Goal: Task Accomplishment & Management: Manage account settings

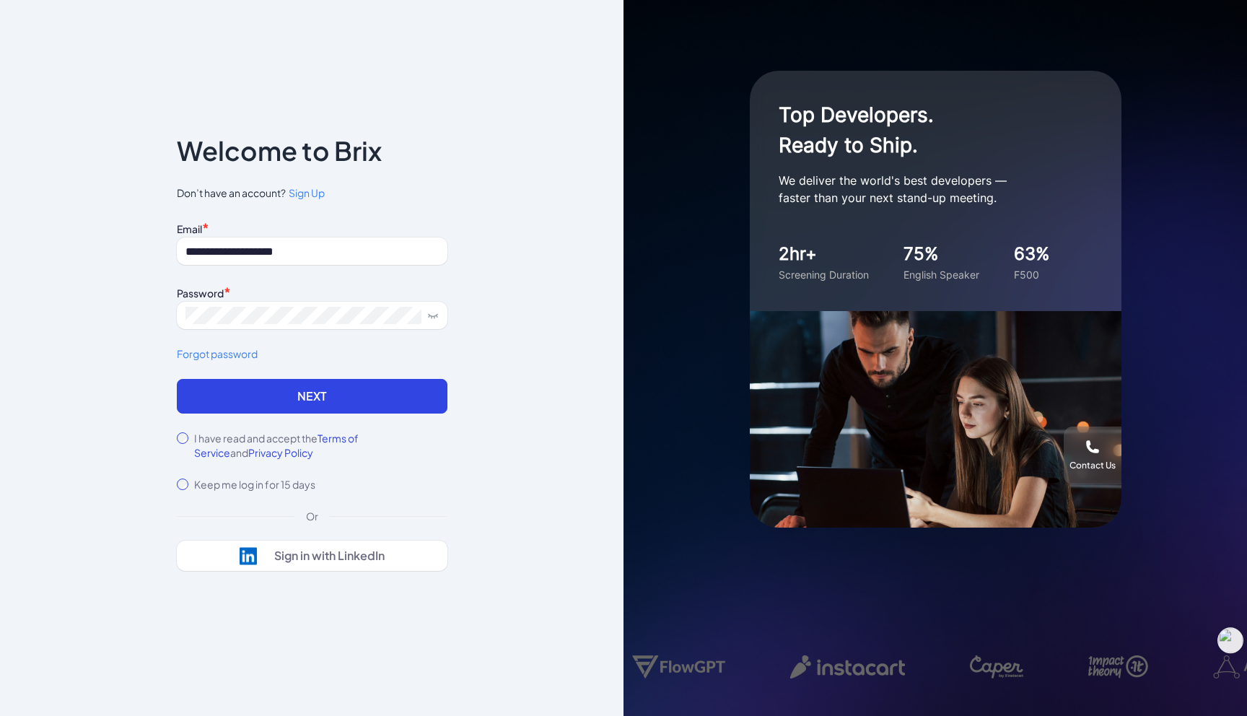
type input "**********"
click at [230, 435] on label "I have read and accept the Terms of Service and Privacy Policy" at bounding box center [320, 445] width 253 height 29
click at [274, 399] on button "Next" at bounding box center [312, 396] width 271 height 35
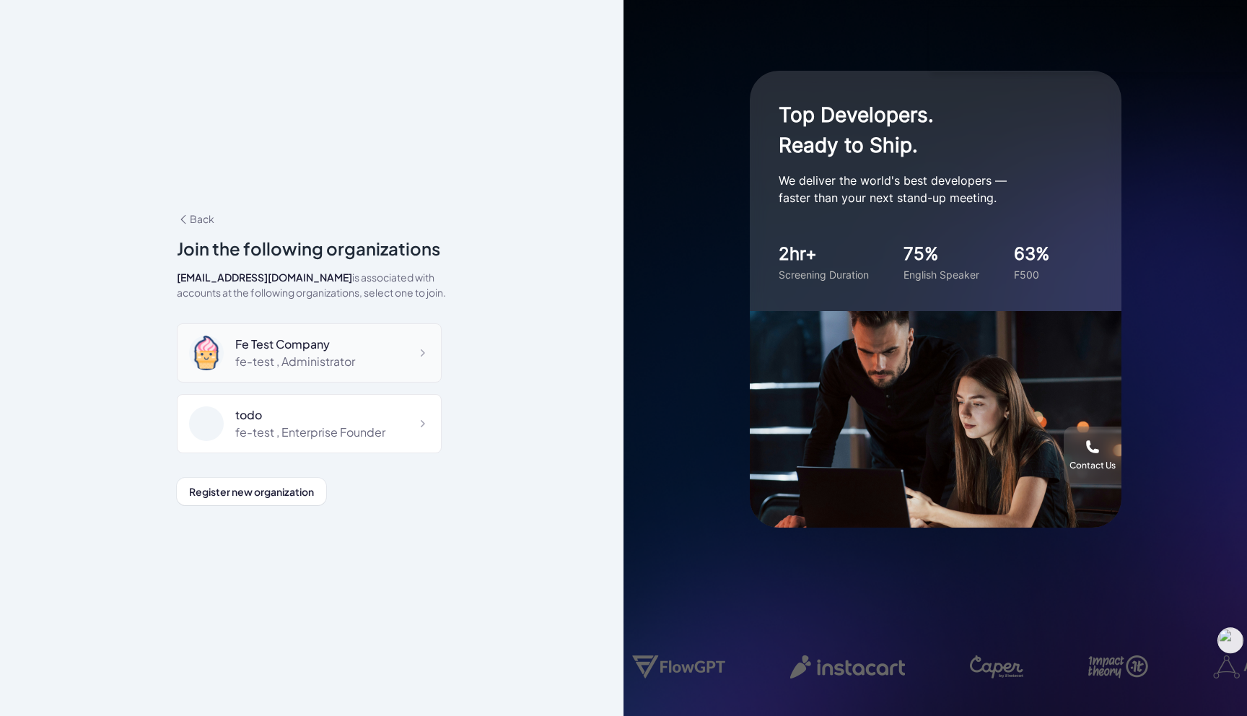
click at [357, 346] on div "Fe Test Company fe-test , Administrator" at bounding box center [309, 352] width 265 height 59
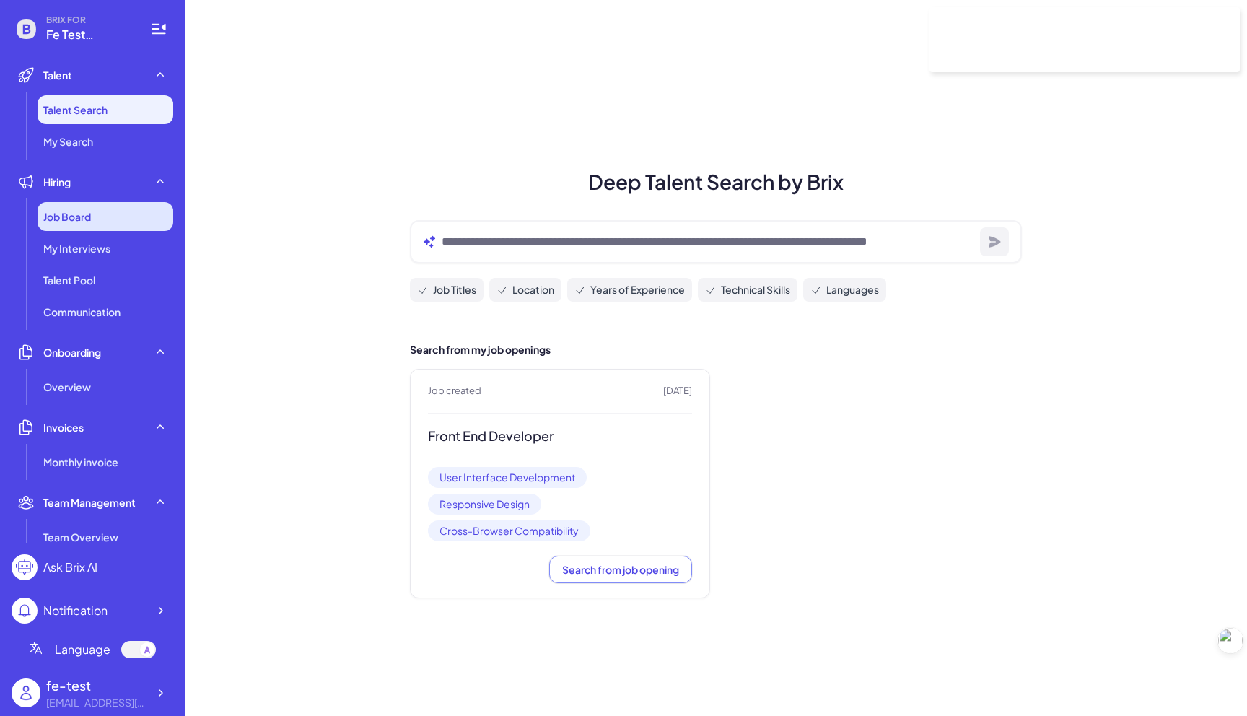
click at [105, 223] on div "Job Board" at bounding box center [106, 216] width 136 height 29
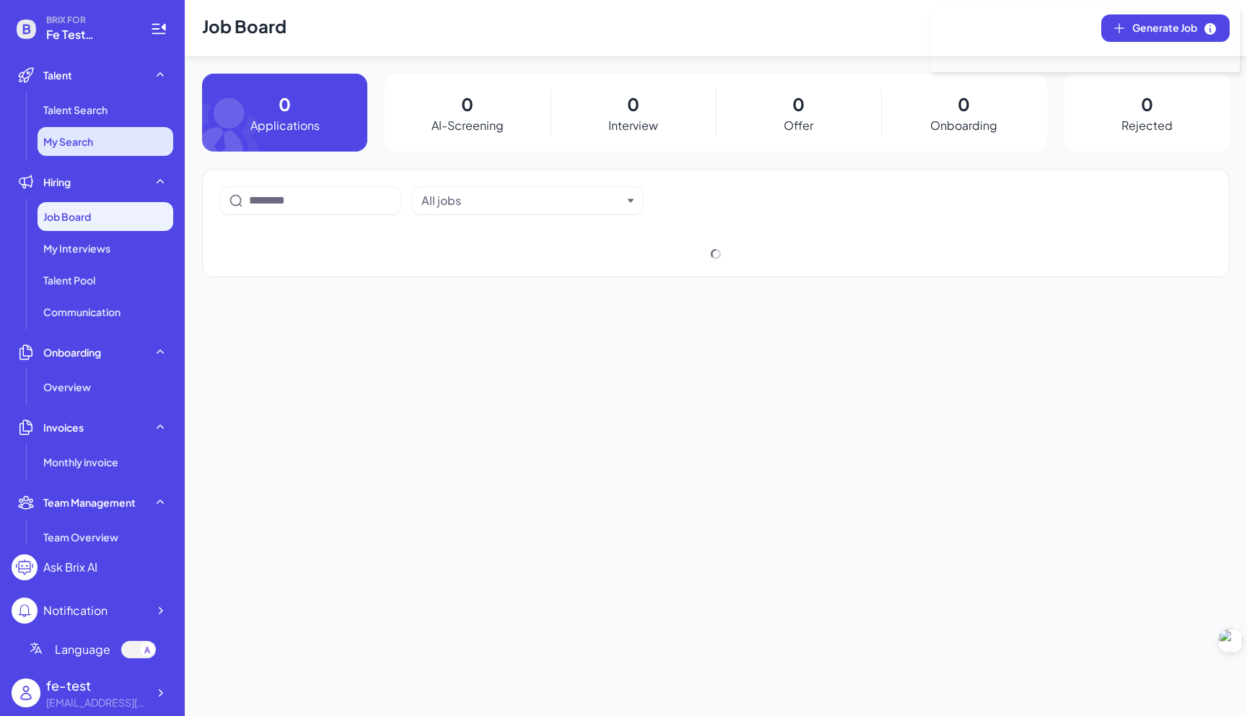
click at [145, 133] on li "My Search" at bounding box center [106, 141] width 136 height 29
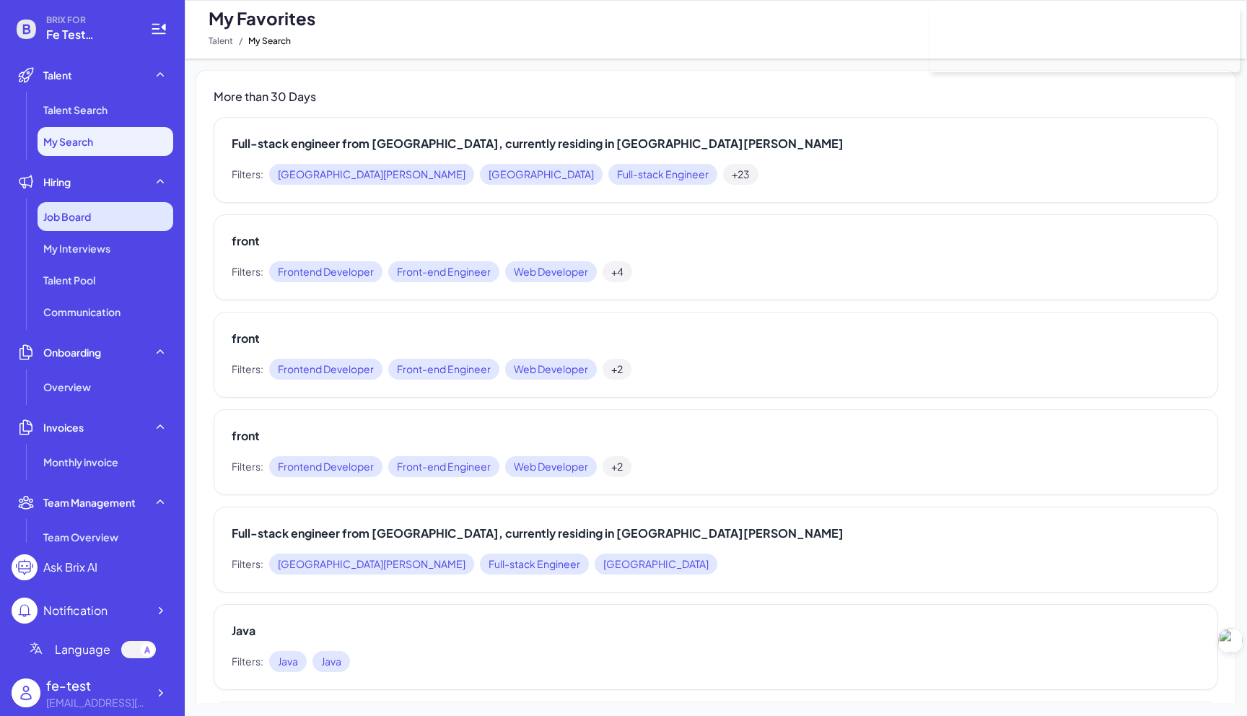
click at [121, 212] on div "Job Board" at bounding box center [106, 216] width 136 height 29
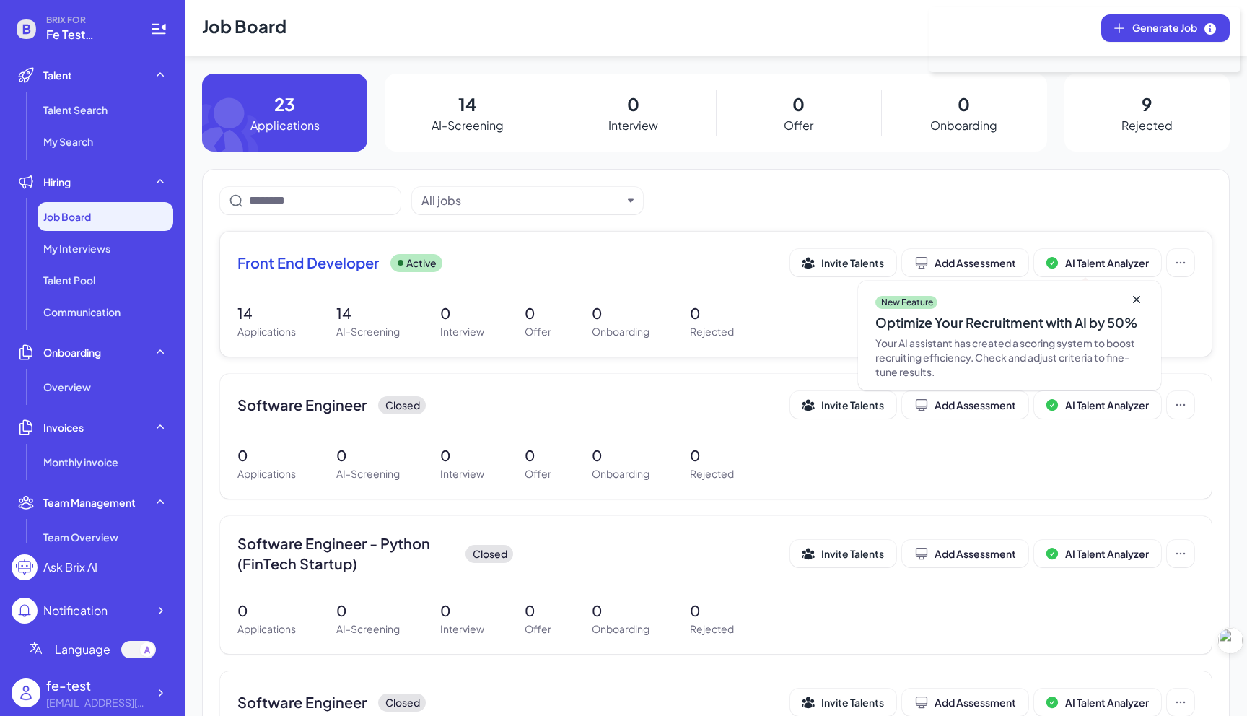
click at [372, 282] on div "Front End Developer Active Invite Talents Add Assessment AI Talent Analyzer New…" at bounding box center [715, 267] width 957 height 36
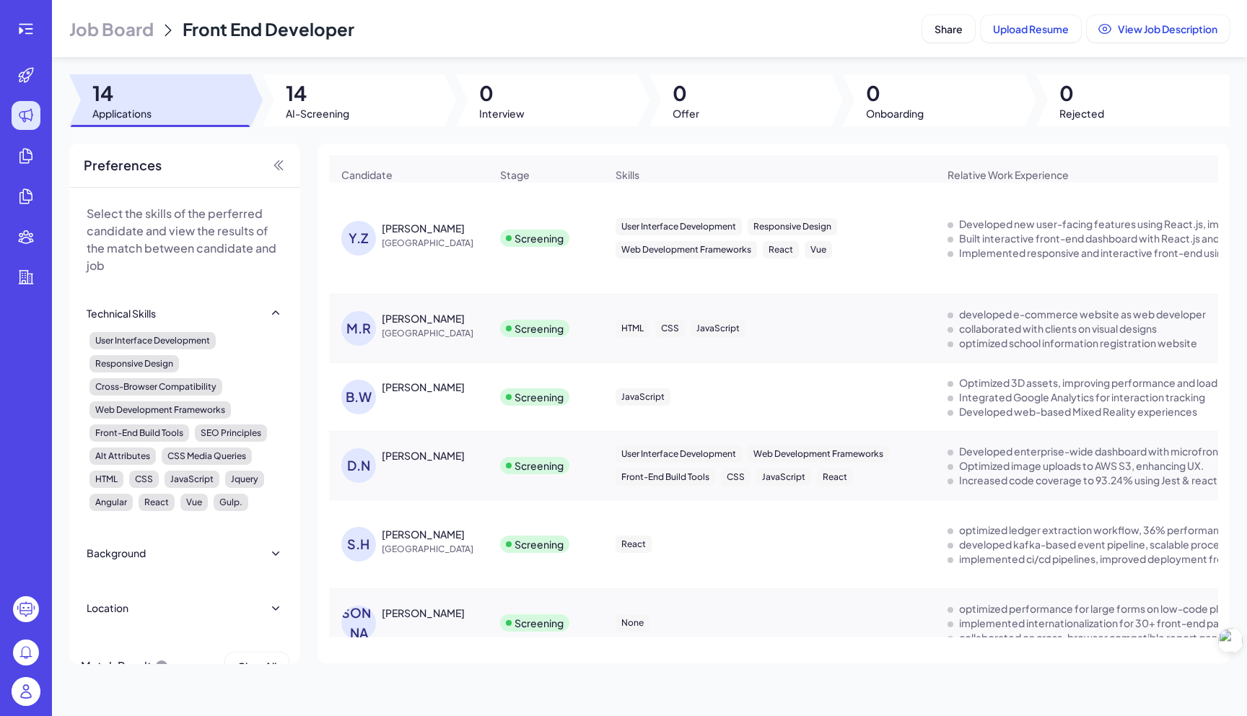
click at [437, 245] on span "China" at bounding box center [436, 243] width 108 height 14
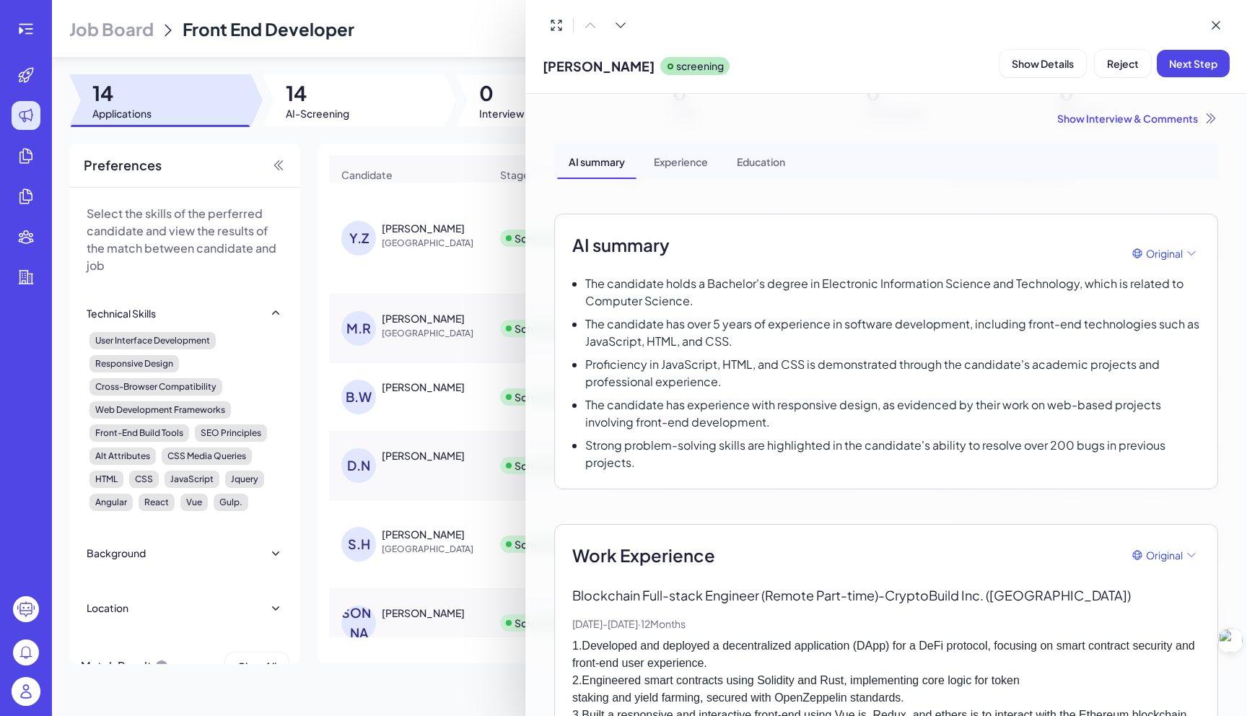
click at [684, 165] on div "Experience" at bounding box center [680, 161] width 77 height 36
click at [767, 168] on div "Education" at bounding box center [760, 161] width 71 height 36
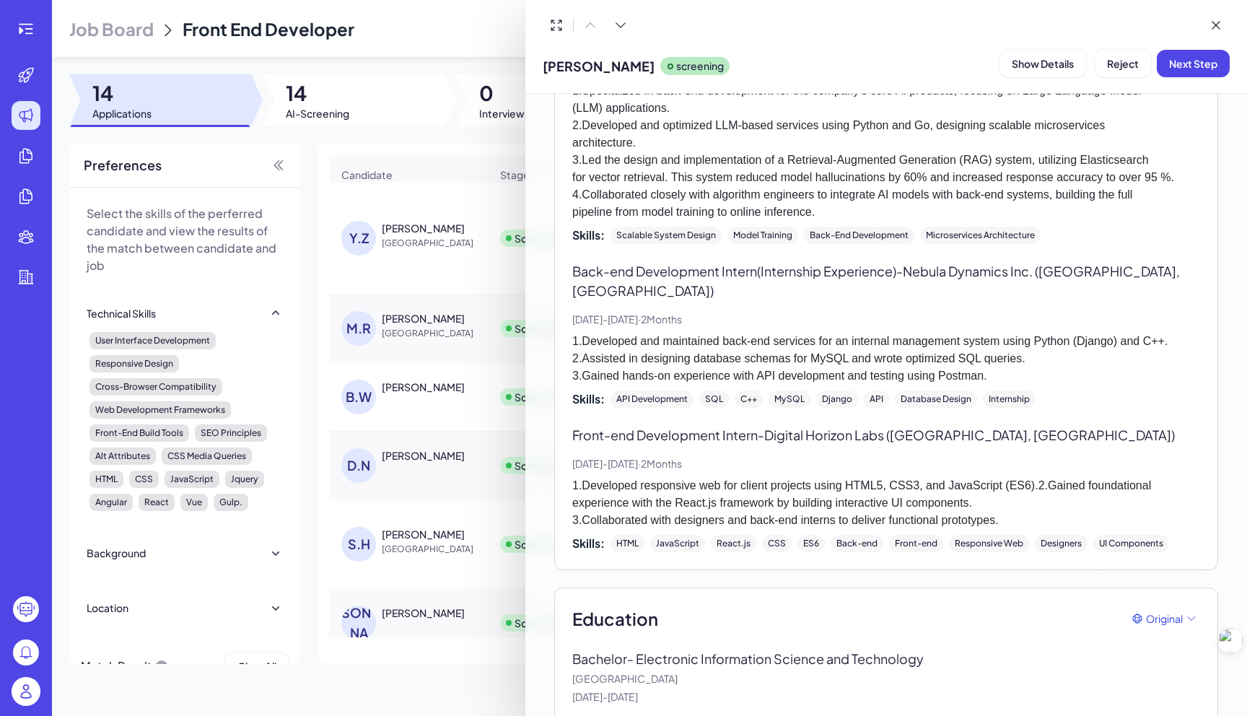
scroll to position [1420, 0]
click at [402, 243] on div at bounding box center [623, 358] width 1247 height 716
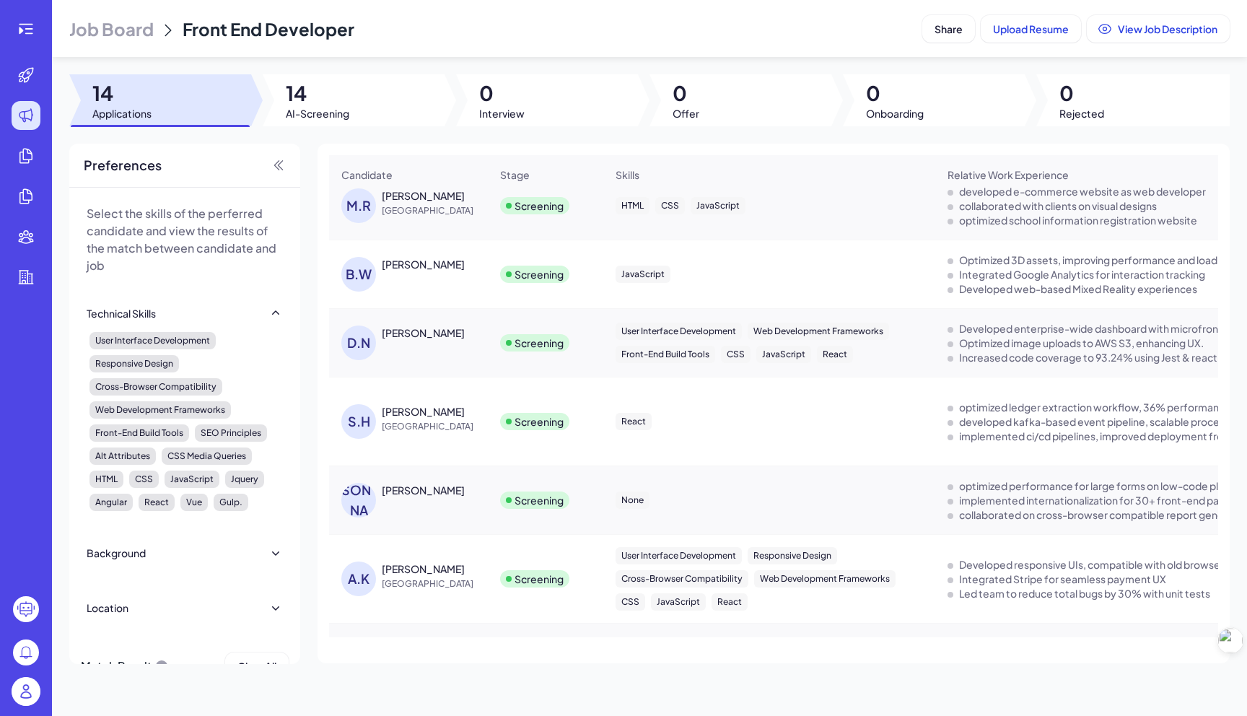
scroll to position [162, 0]
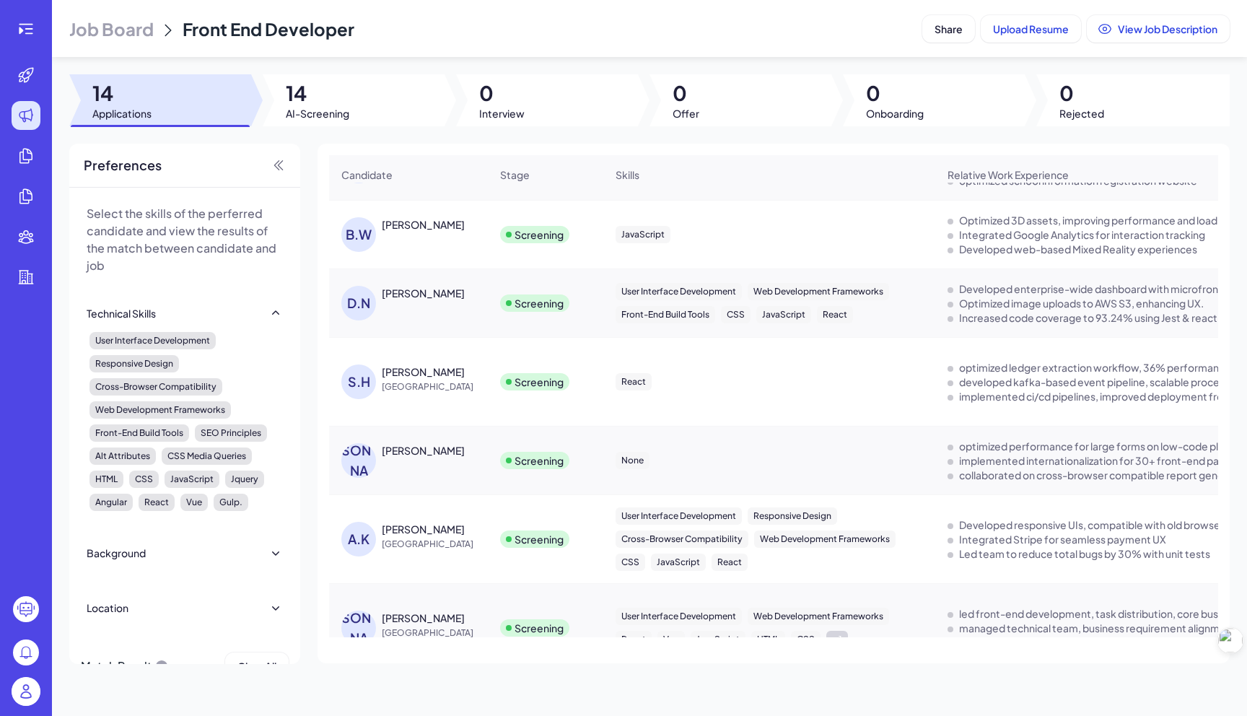
click at [397, 461] on div "李 李长航" at bounding box center [415, 460] width 149 height 35
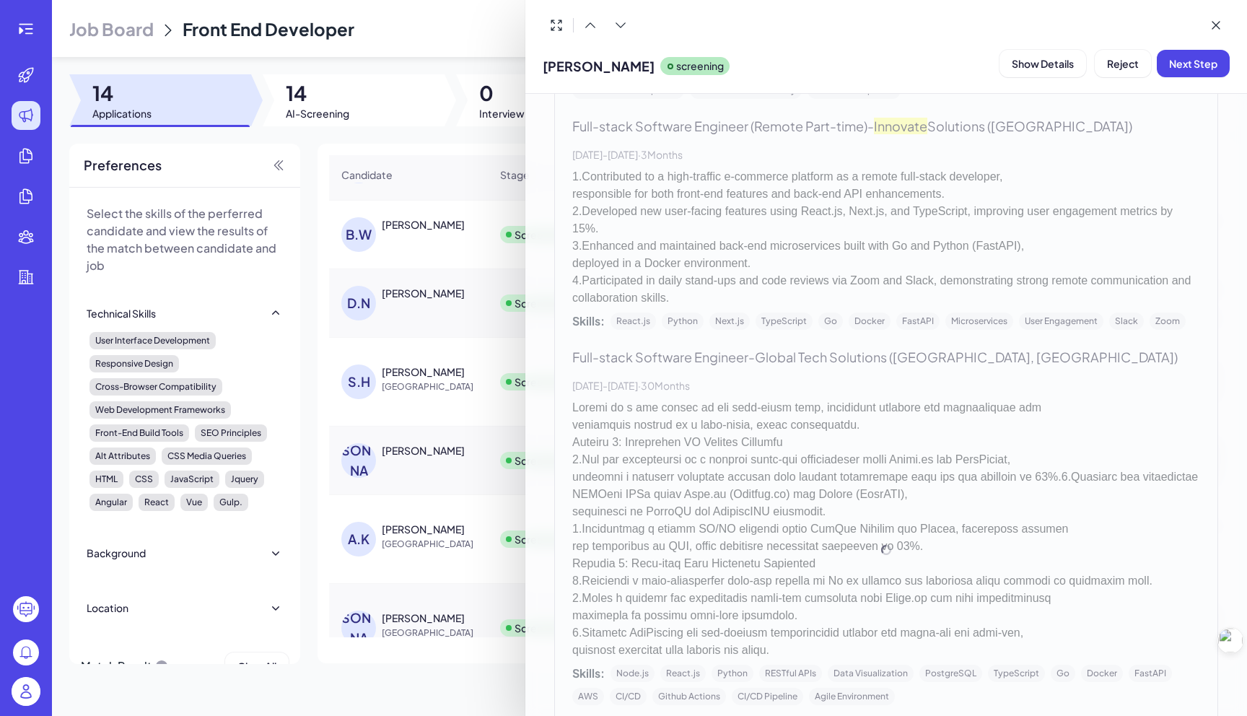
scroll to position [0, 0]
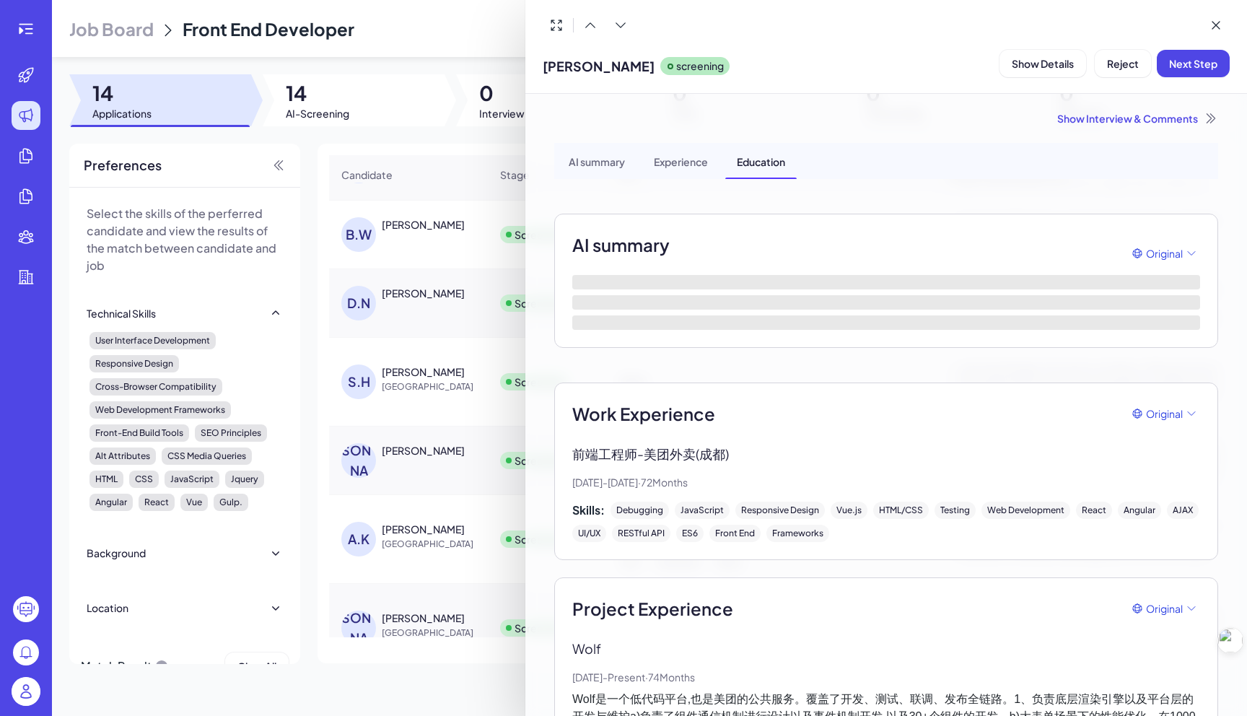
click at [1092, 120] on div "Show Interview & Comments" at bounding box center [886, 118] width 664 height 14
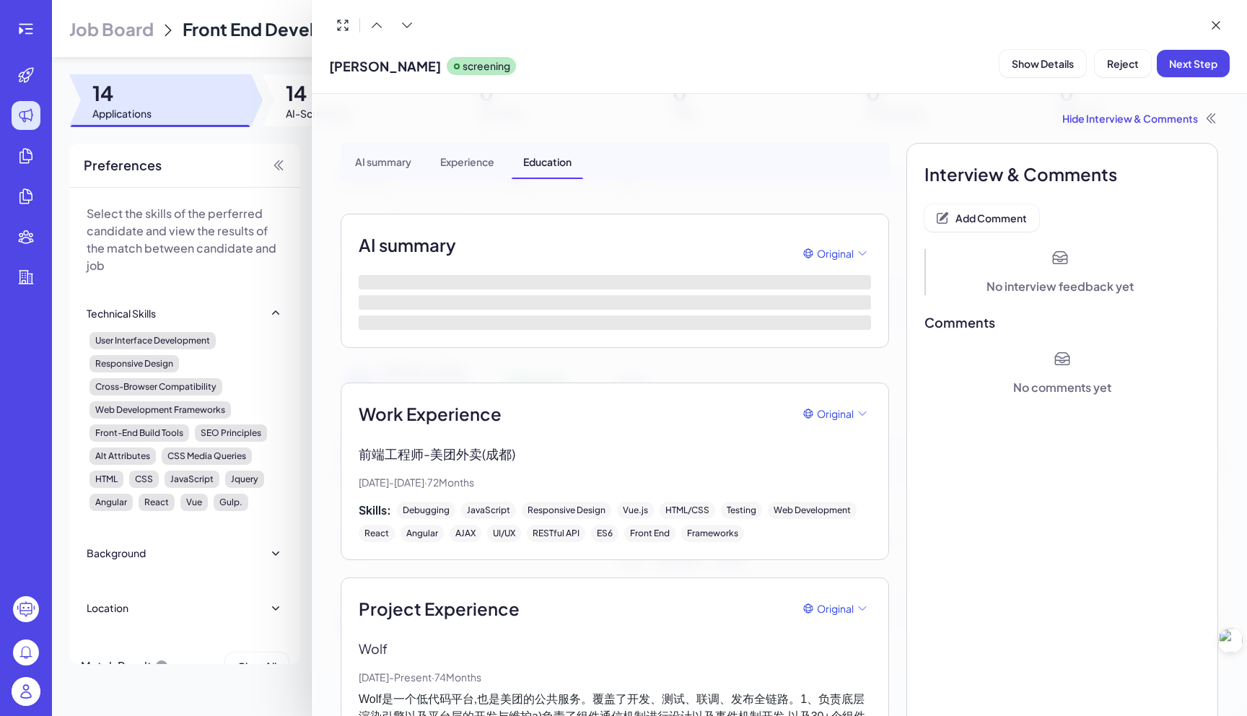
click at [1092, 120] on div "Hide Interview & Comments" at bounding box center [780, 118] width 878 height 14
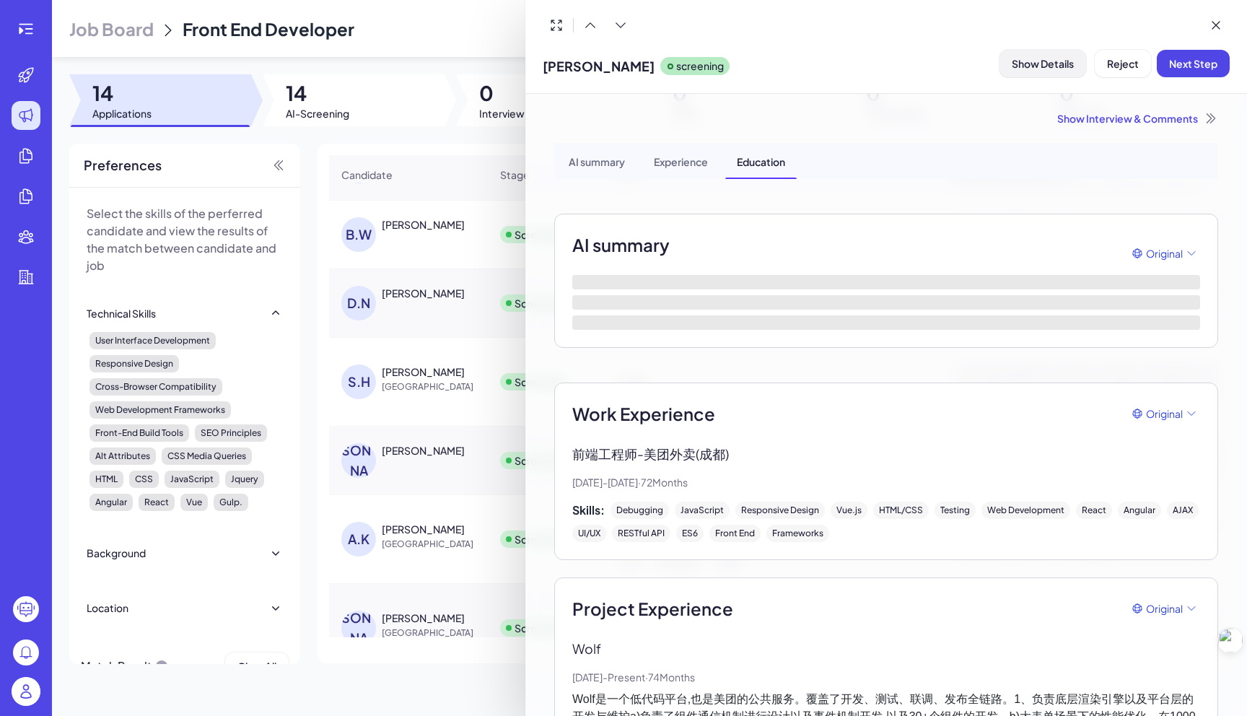
click at [1031, 64] on span "Show Details" at bounding box center [1043, 63] width 62 height 13
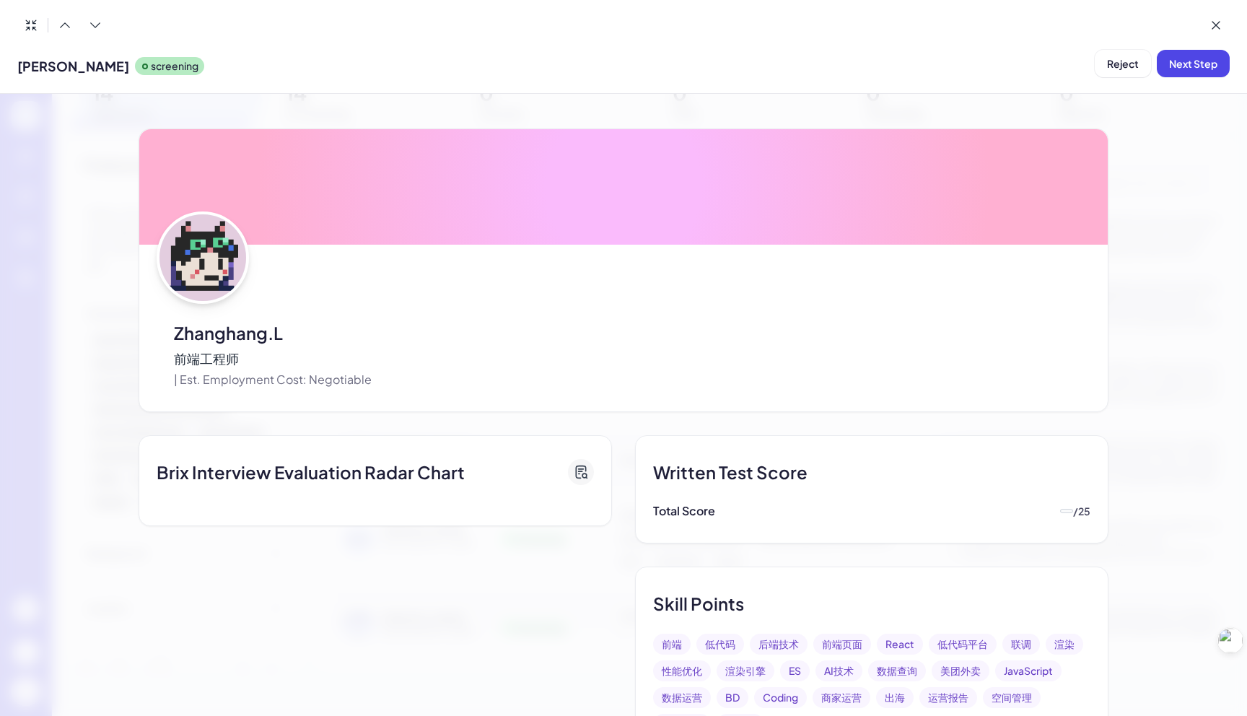
click at [1234, 22] on div "李长航 screening Reject Next Step" at bounding box center [623, 47] width 1247 height 94
click at [1216, 27] on icon at bounding box center [1216, 25] width 14 height 14
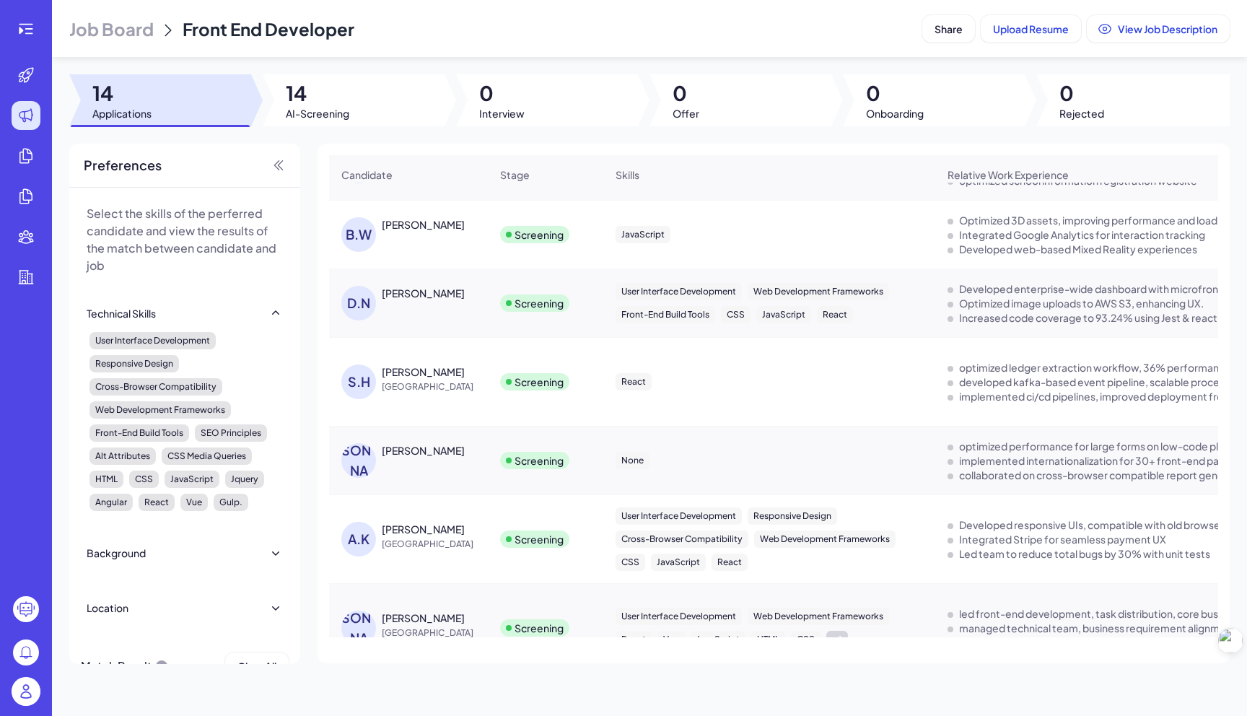
scroll to position [355, 0]
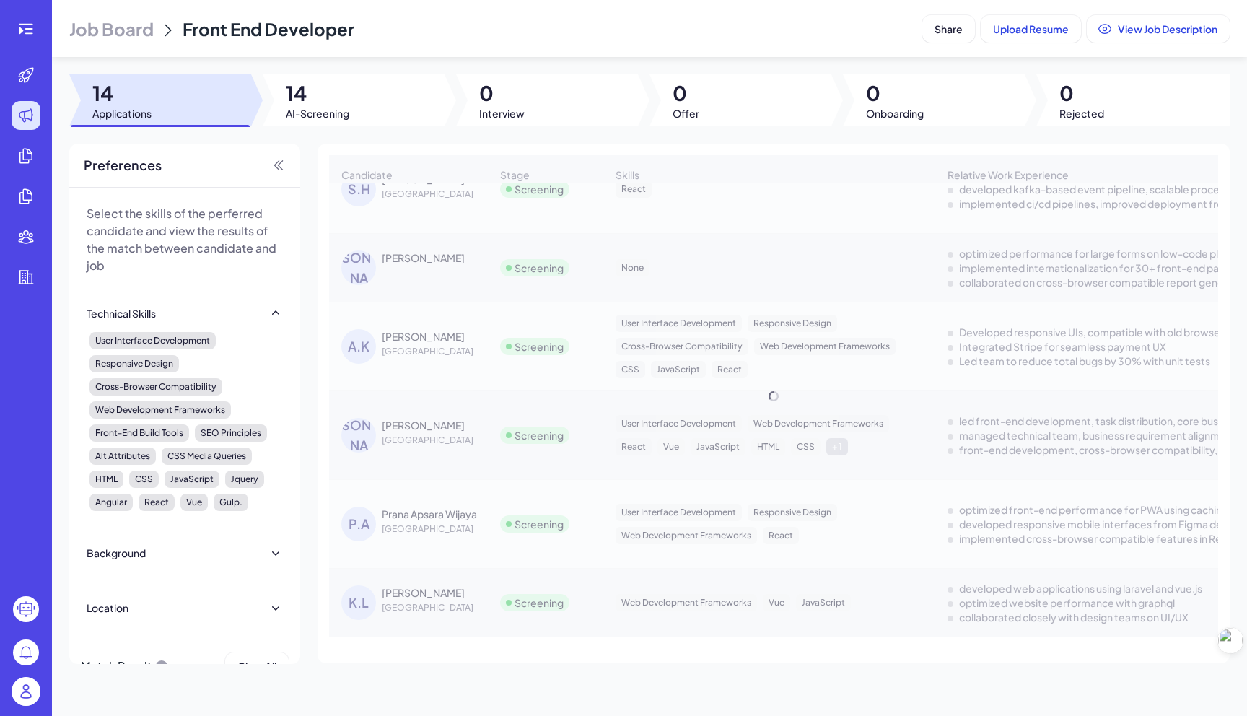
click at [27, 698] on img at bounding box center [26, 691] width 29 height 29
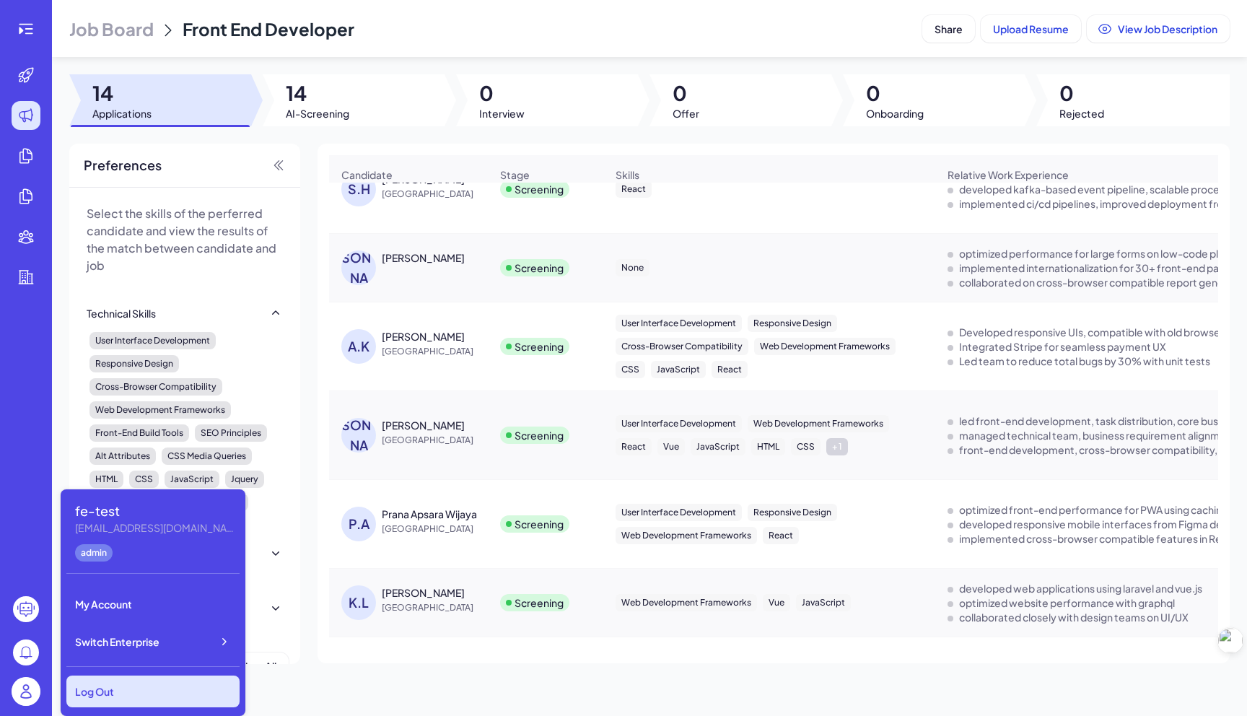
click at [100, 684] on div "Log Out" at bounding box center [152, 692] width 173 height 32
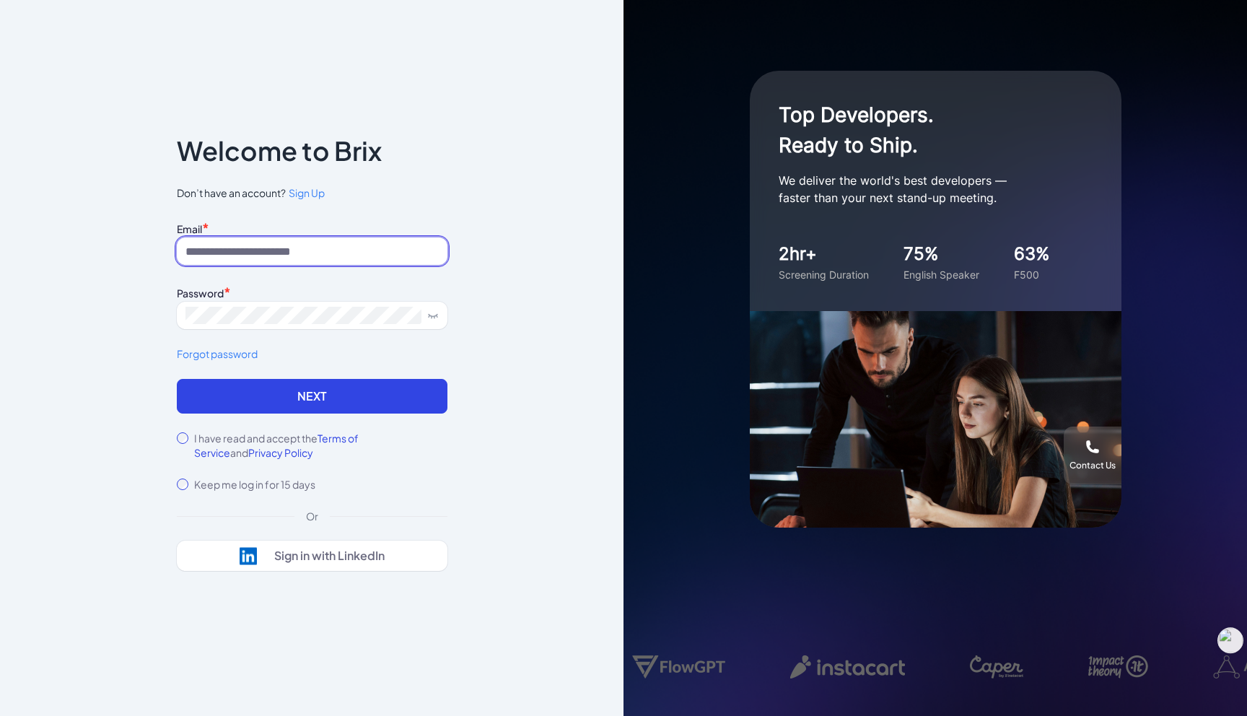
click at [342, 257] on input at bounding box center [312, 250] width 271 height 27
type input "**********"
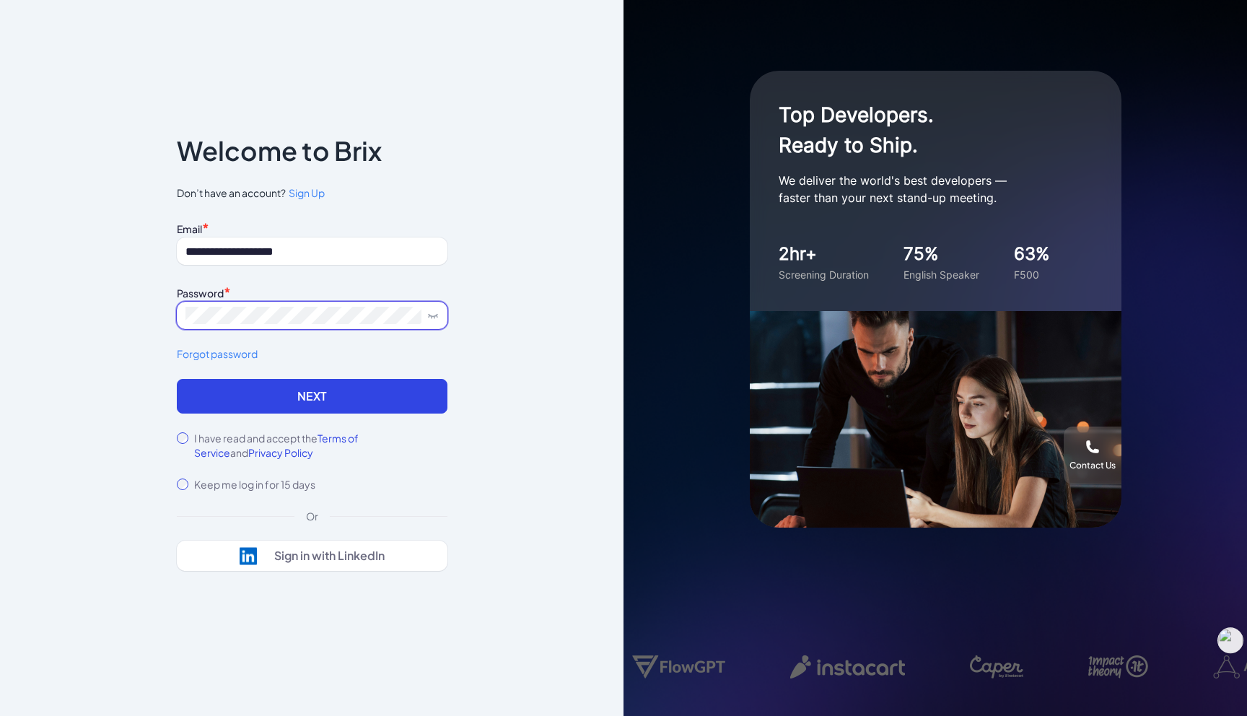
click at [294, 323] on body "**********" at bounding box center [623, 358] width 1247 height 716
click at [226, 429] on form "**********" at bounding box center [312, 355] width 271 height 274
click at [225, 438] on label "I have read and accept the Terms of Service and Privacy Policy" at bounding box center [320, 445] width 253 height 29
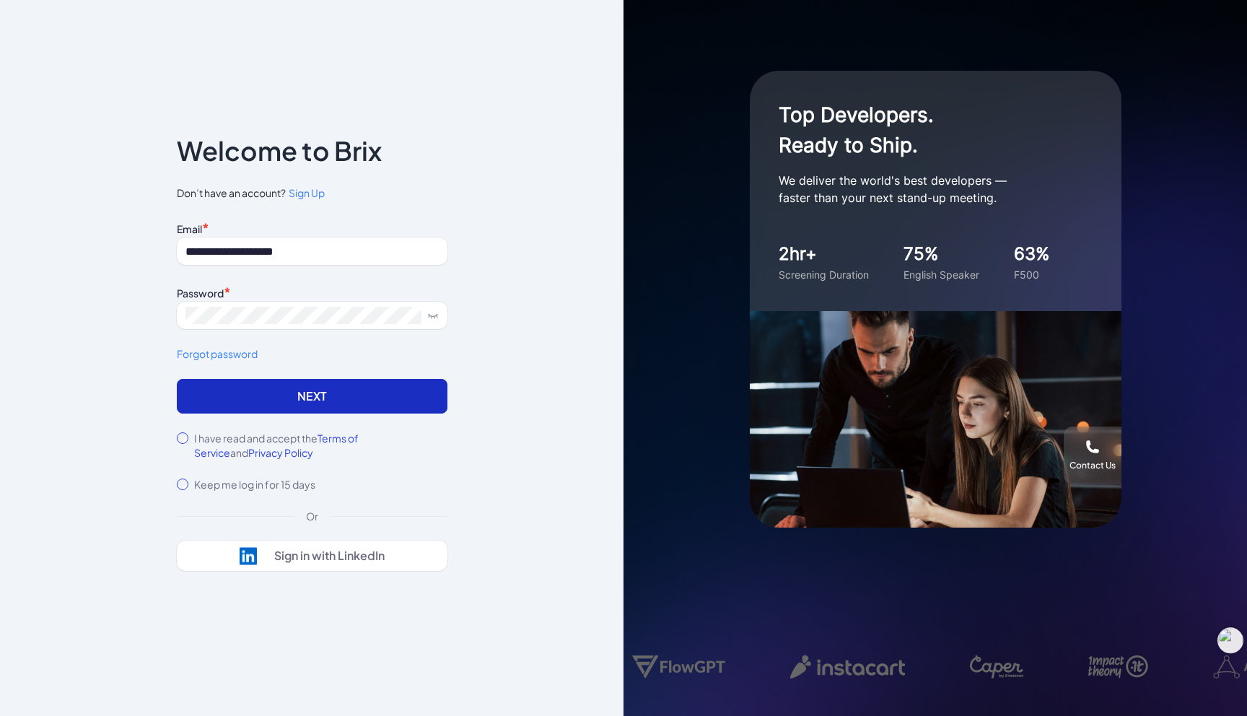
click at [290, 400] on button "Next" at bounding box center [312, 396] width 271 height 35
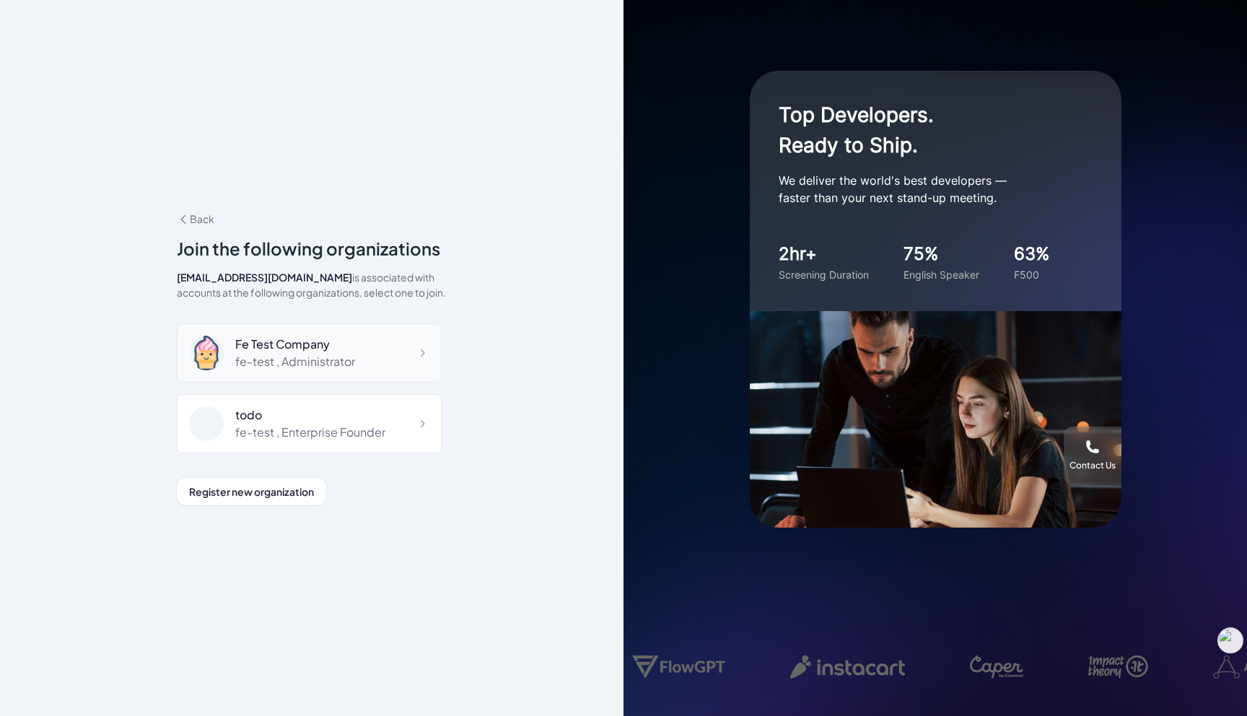
click at [336, 339] on div "Fe Test Company" at bounding box center [295, 344] width 120 height 17
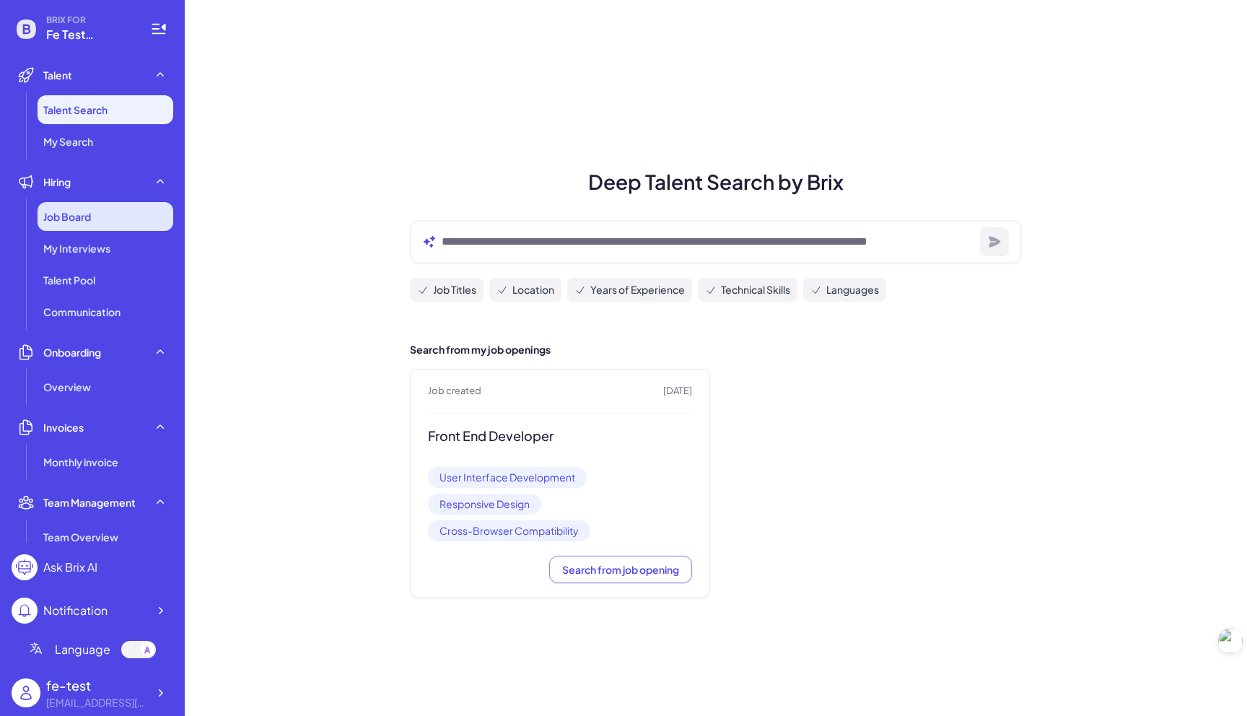
click at [66, 213] on span "Job Board" at bounding box center [67, 216] width 48 height 14
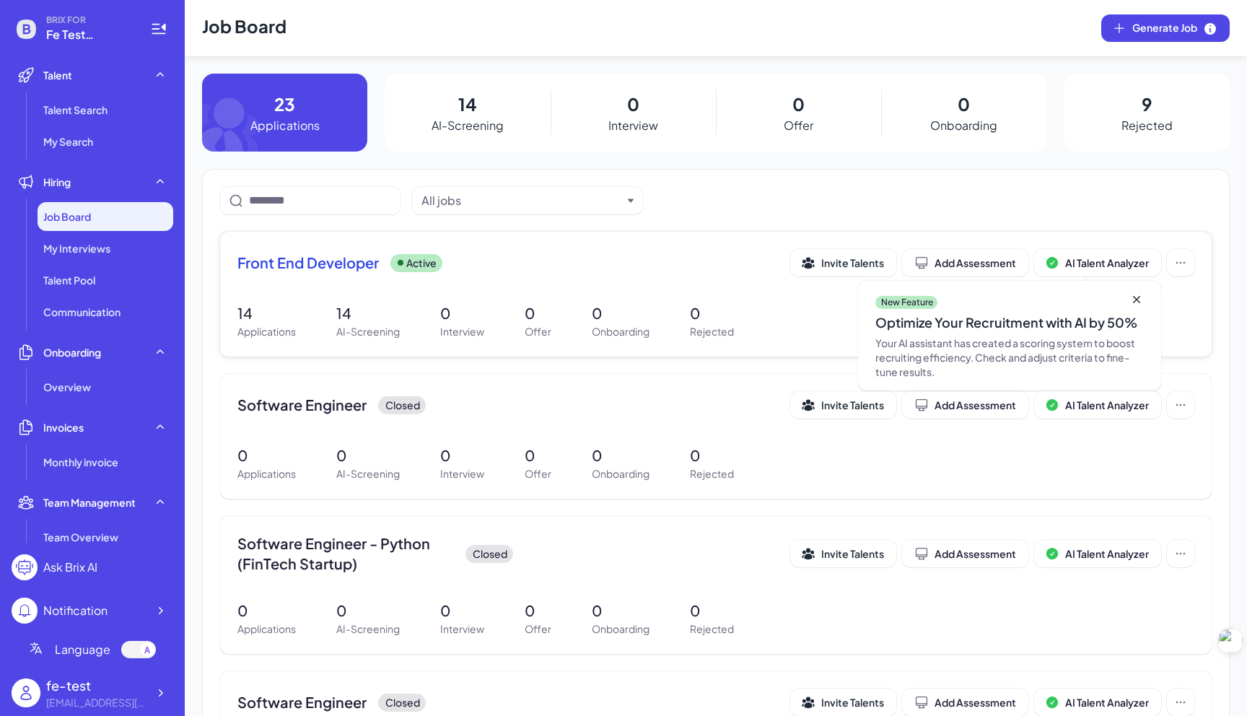
click at [323, 282] on div "Front End Developer Active Invite Talents Add Assessment AI Talent Analyzer New…" at bounding box center [715, 267] width 957 height 36
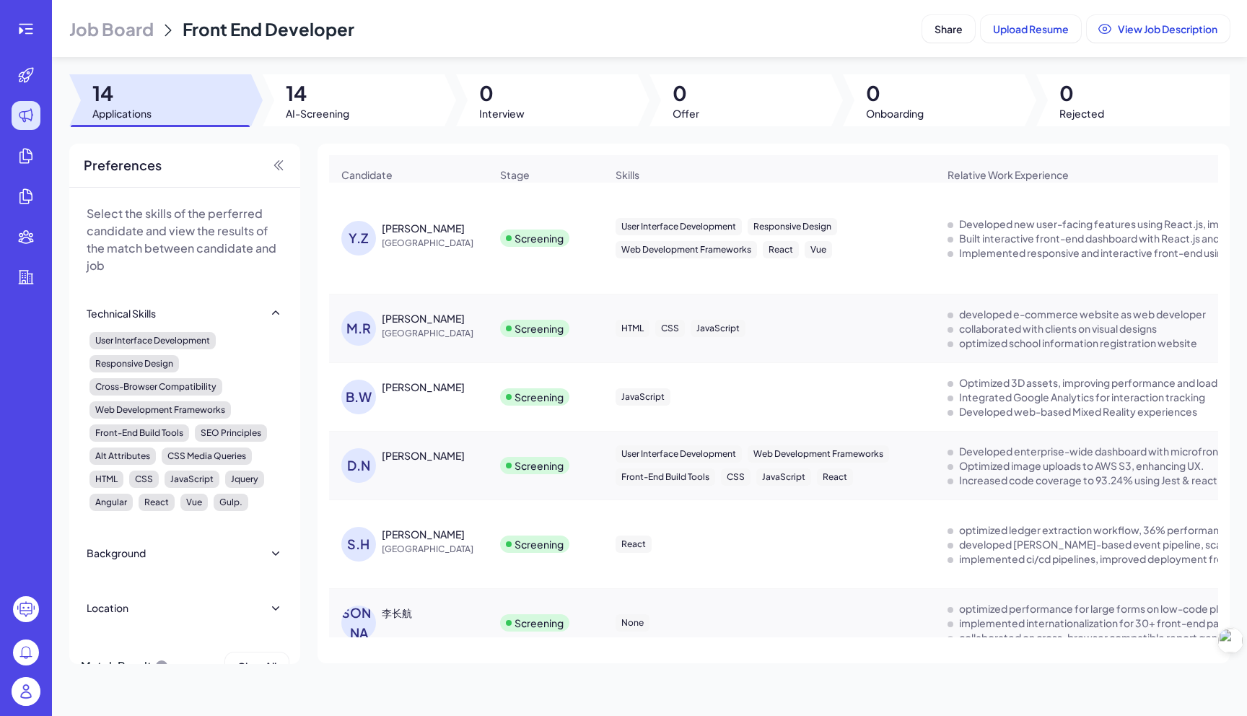
click at [399, 243] on span "[GEOGRAPHIC_DATA]" at bounding box center [436, 243] width 108 height 14
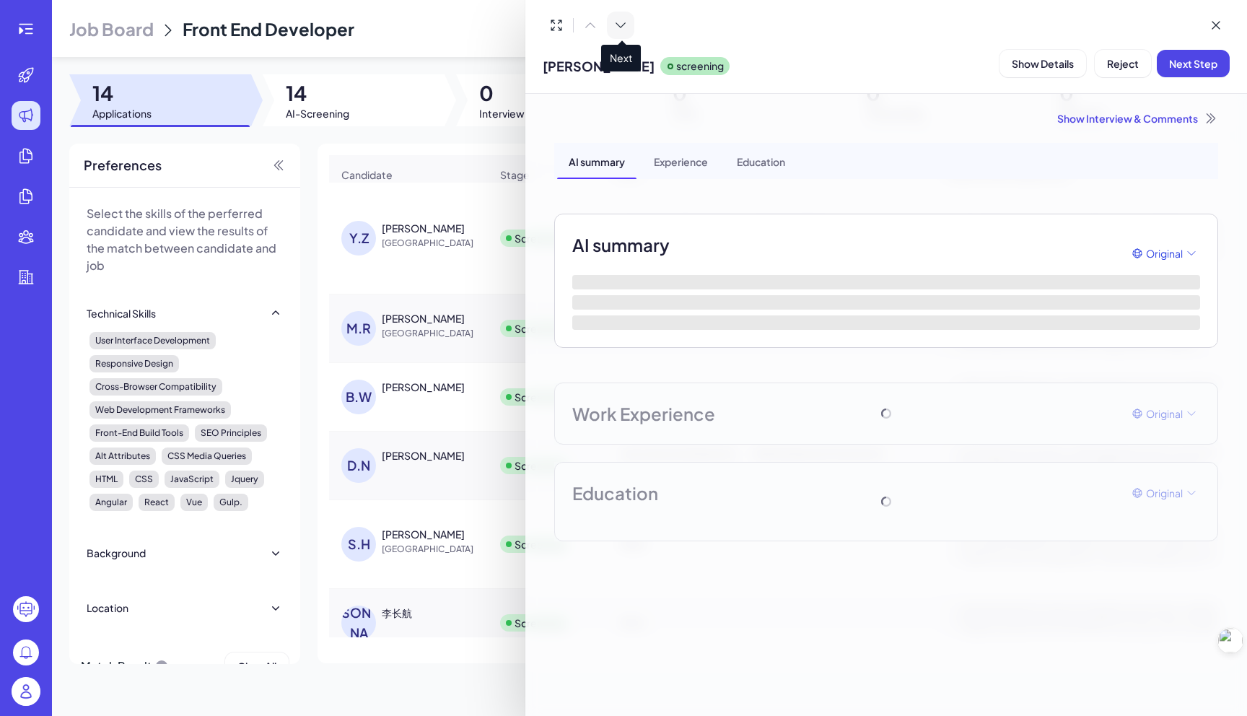
click at [624, 28] on icon at bounding box center [621, 25] width 14 height 14
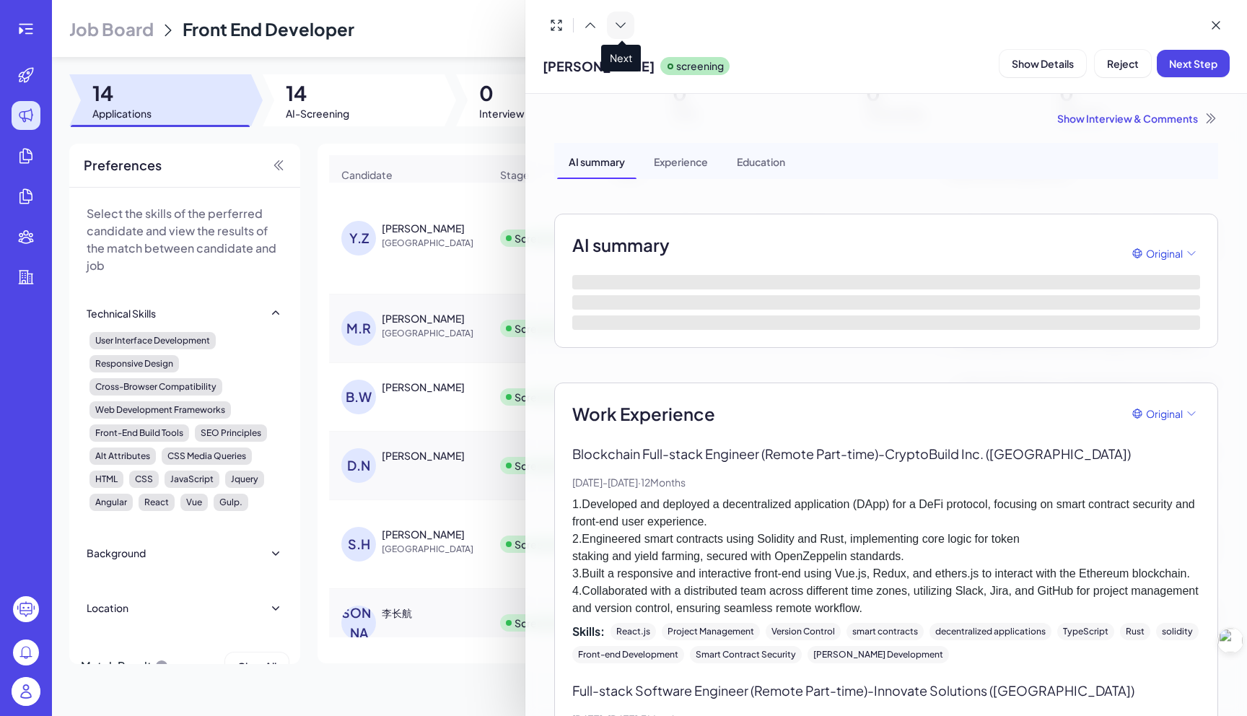
click at [624, 28] on icon at bounding box center [621, 25] width 14 height 14
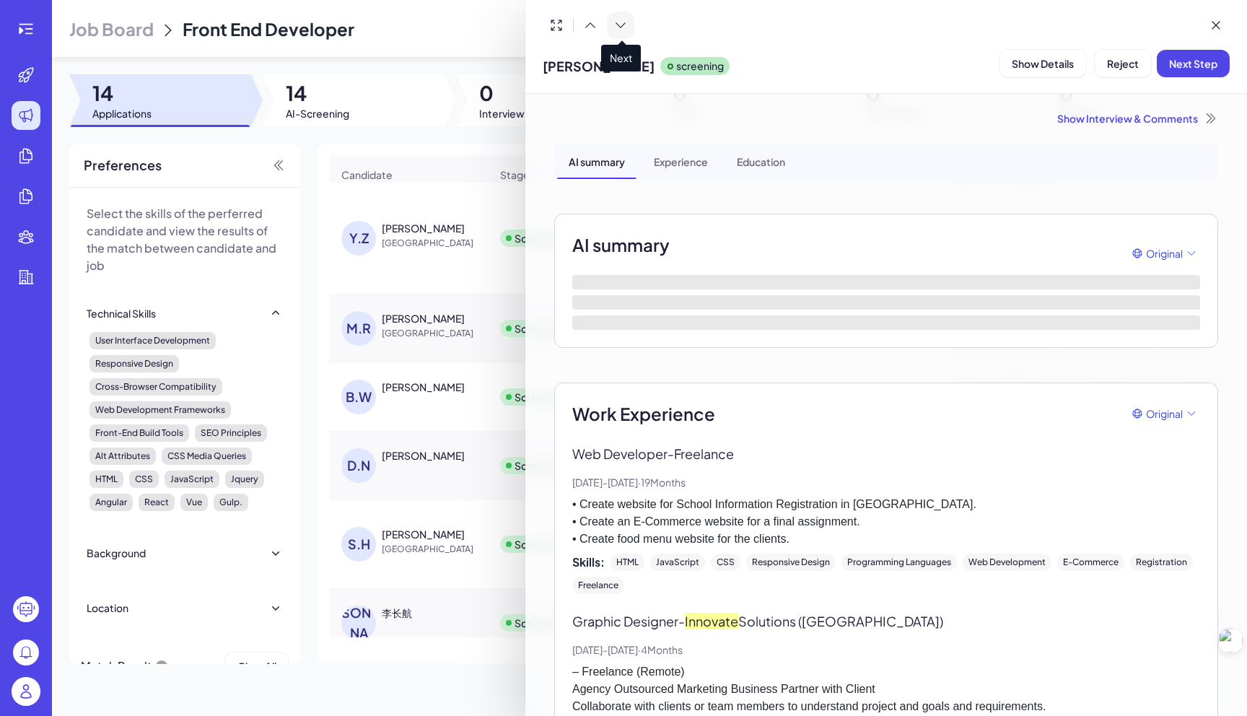
click at [623, 28] on icon at bounding box center [621, 25] width 14 height 14
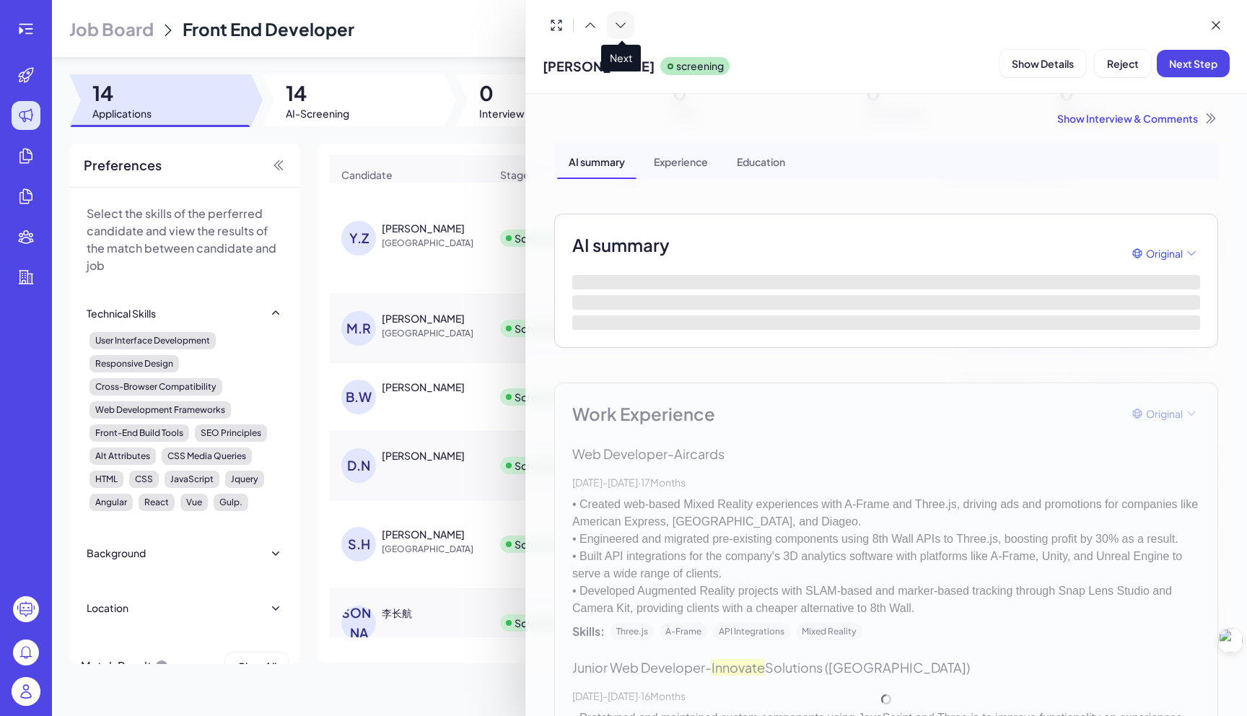
click at [630, 30] on button at bounding box center [620, 25] width 27 height 27
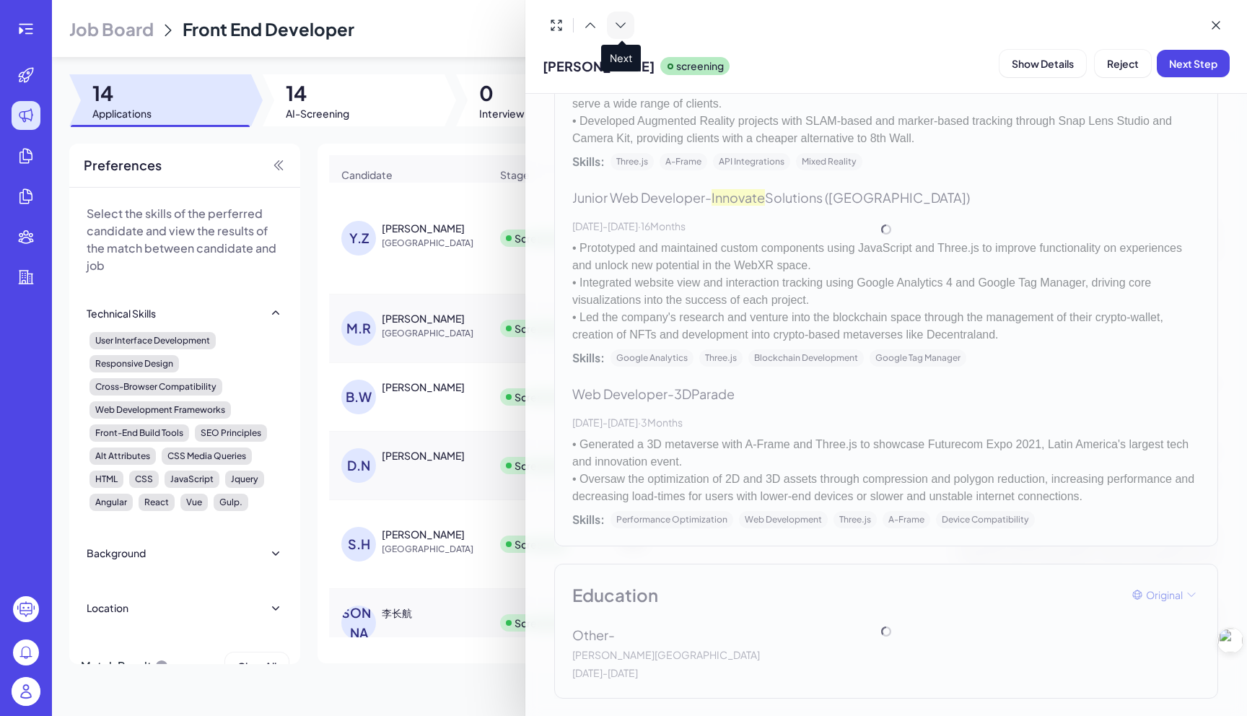
click at [617, 22] on icon at bounding box center [621, 25] width 14 height 14
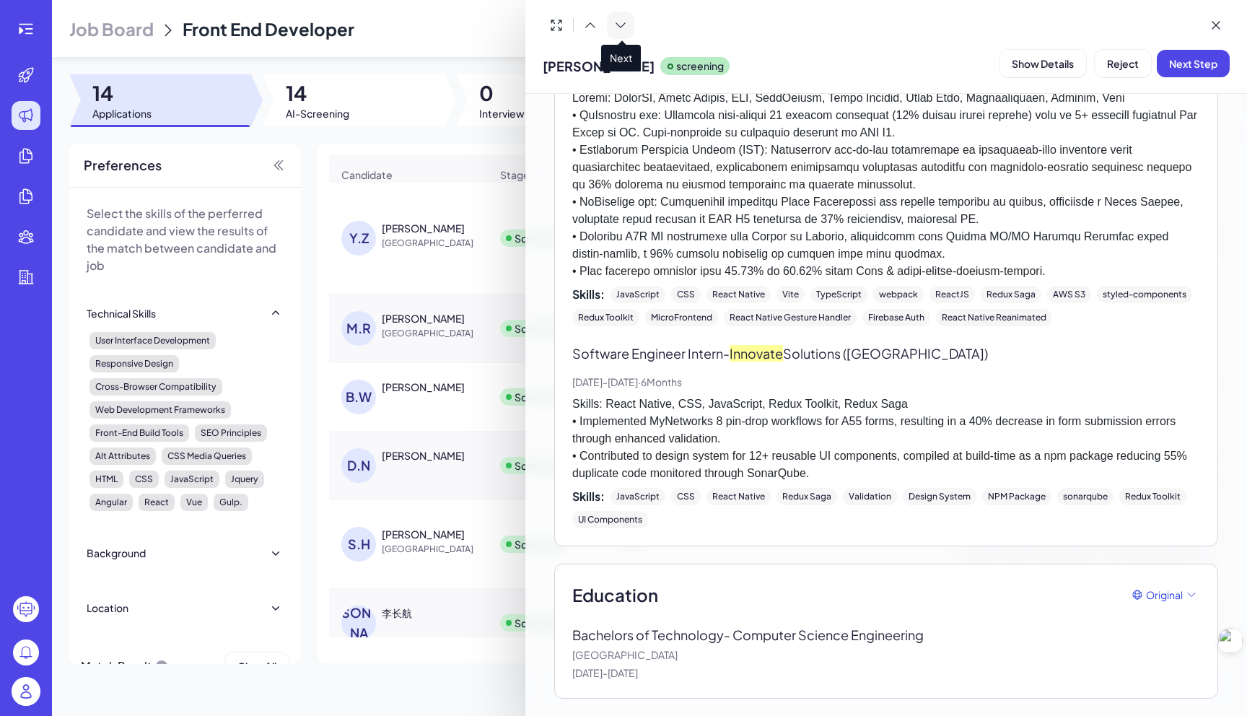
click at [622, 28] on icon at bounding box center [621, 25] width 14 height 14
